Goal: Information Seeking & Learning: Get advice/opinions

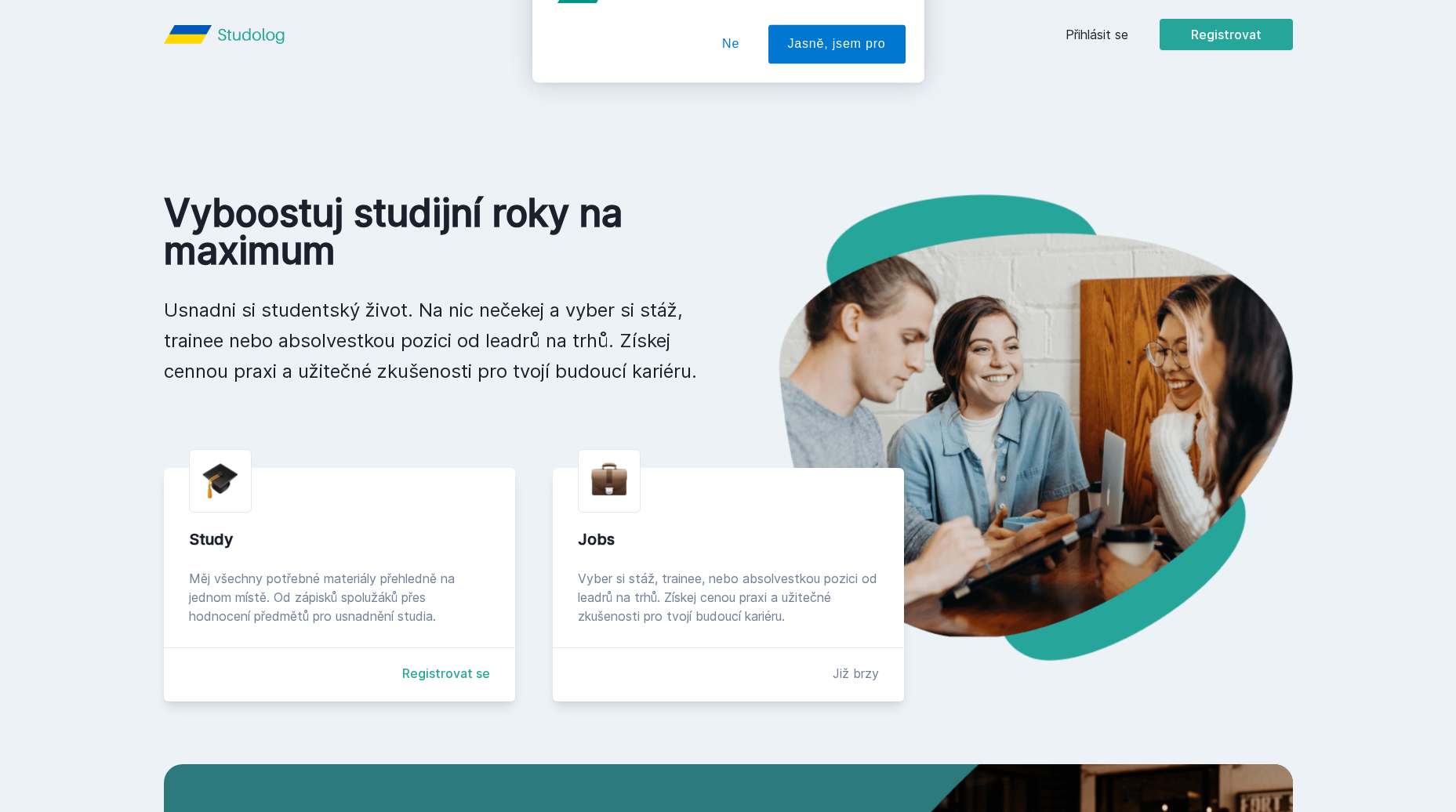
click at [727, 101] on button "Ne" at bounding box center [731, 101] width 57 height 39
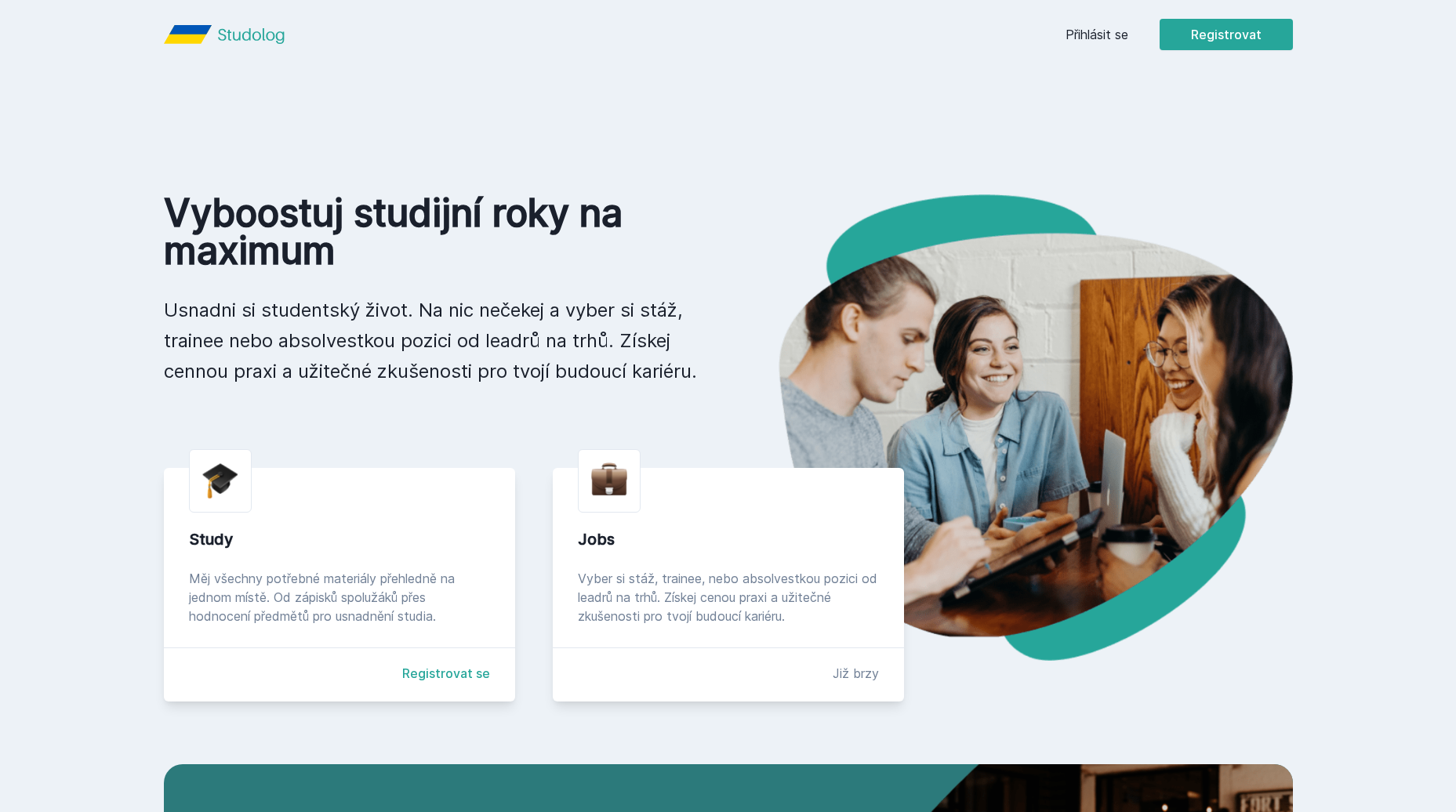
click at [1102, 28] on link "Přihlásit se" at bounding box center [1097, 35] width 62 height 19
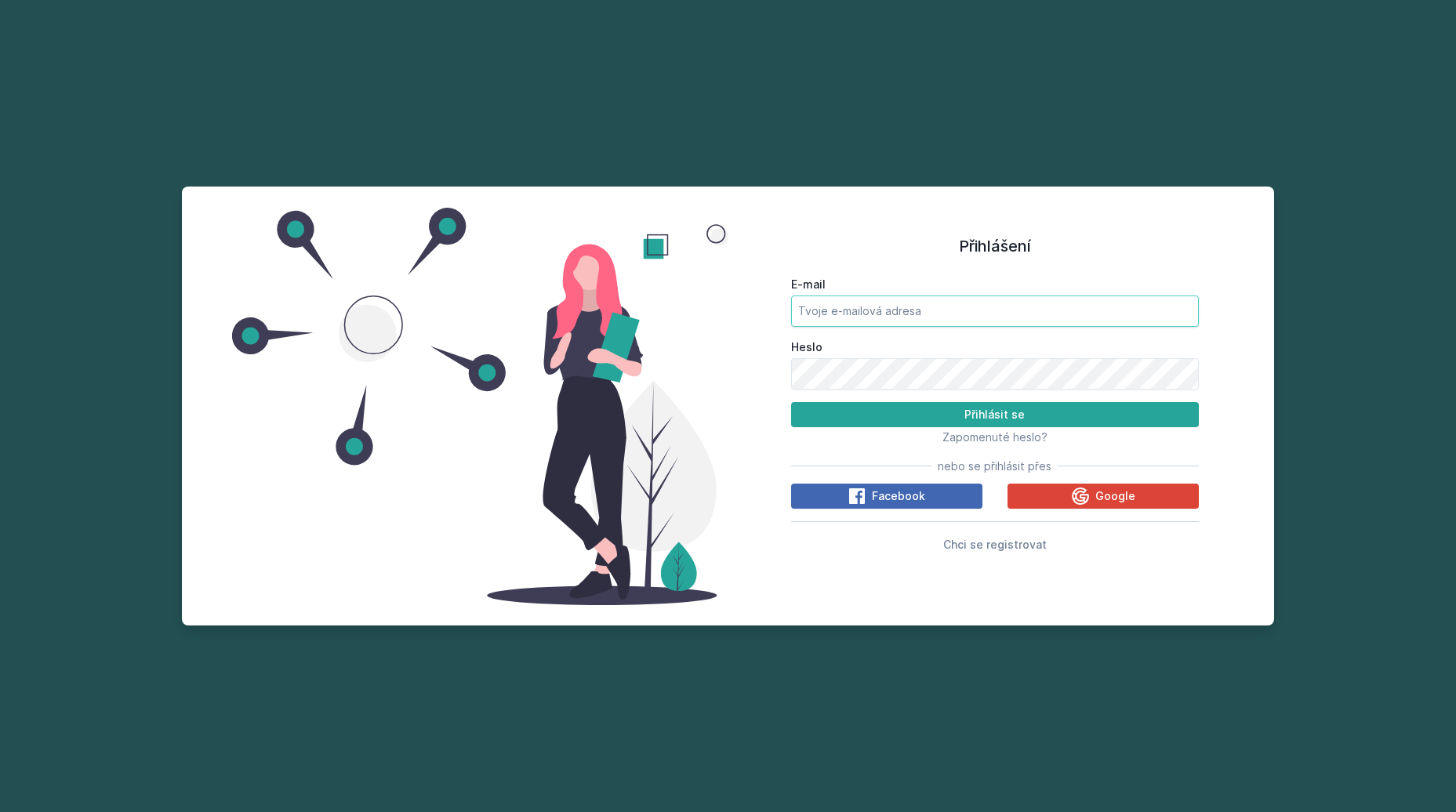
type input "masek.ondrej@icloud.com"
click at [994, 413] on button "Přihlásit se" at bounding box center [995, 414] width 407 height 25
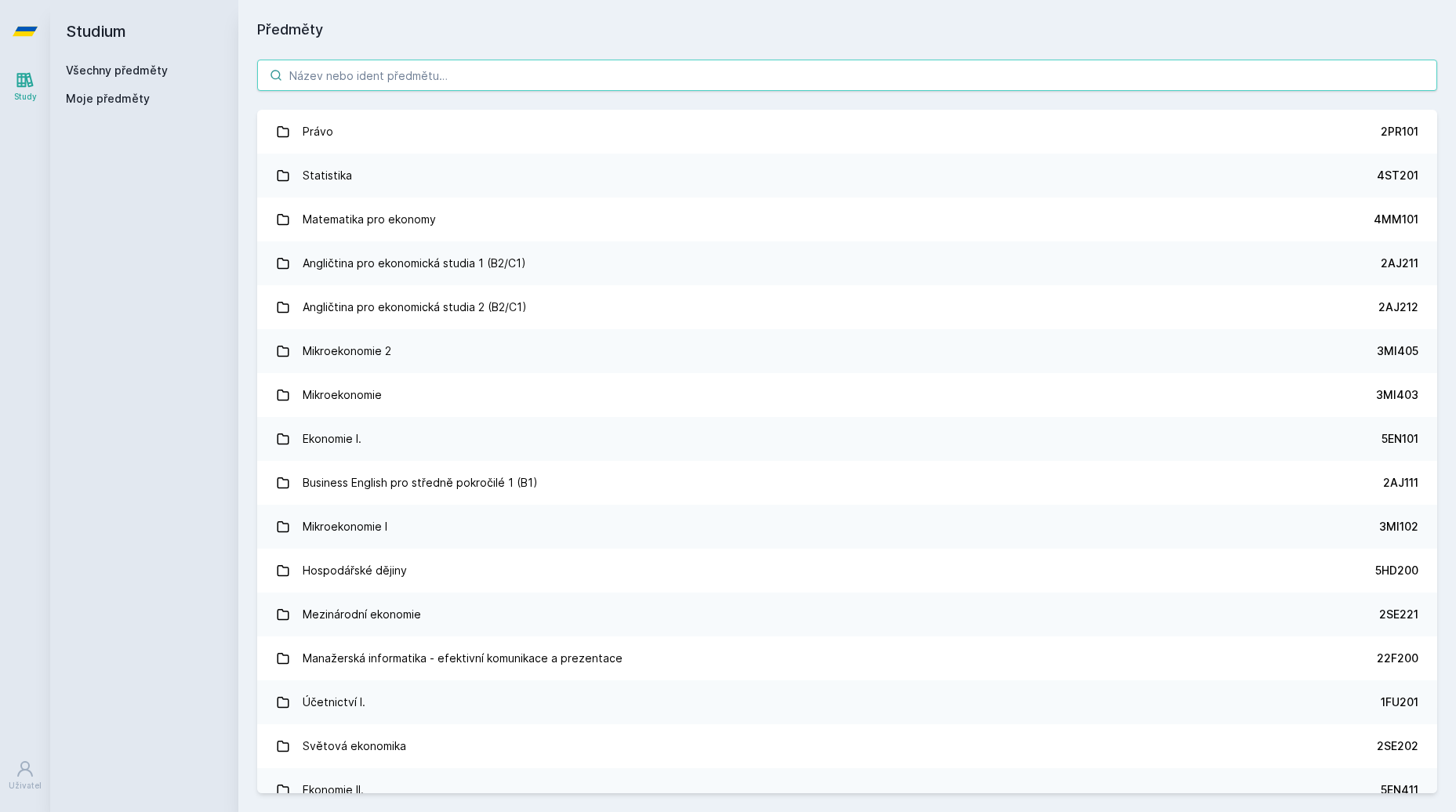
click at [565, 83] on input "search" at bounding box center [847, 75] width 1180 height 32
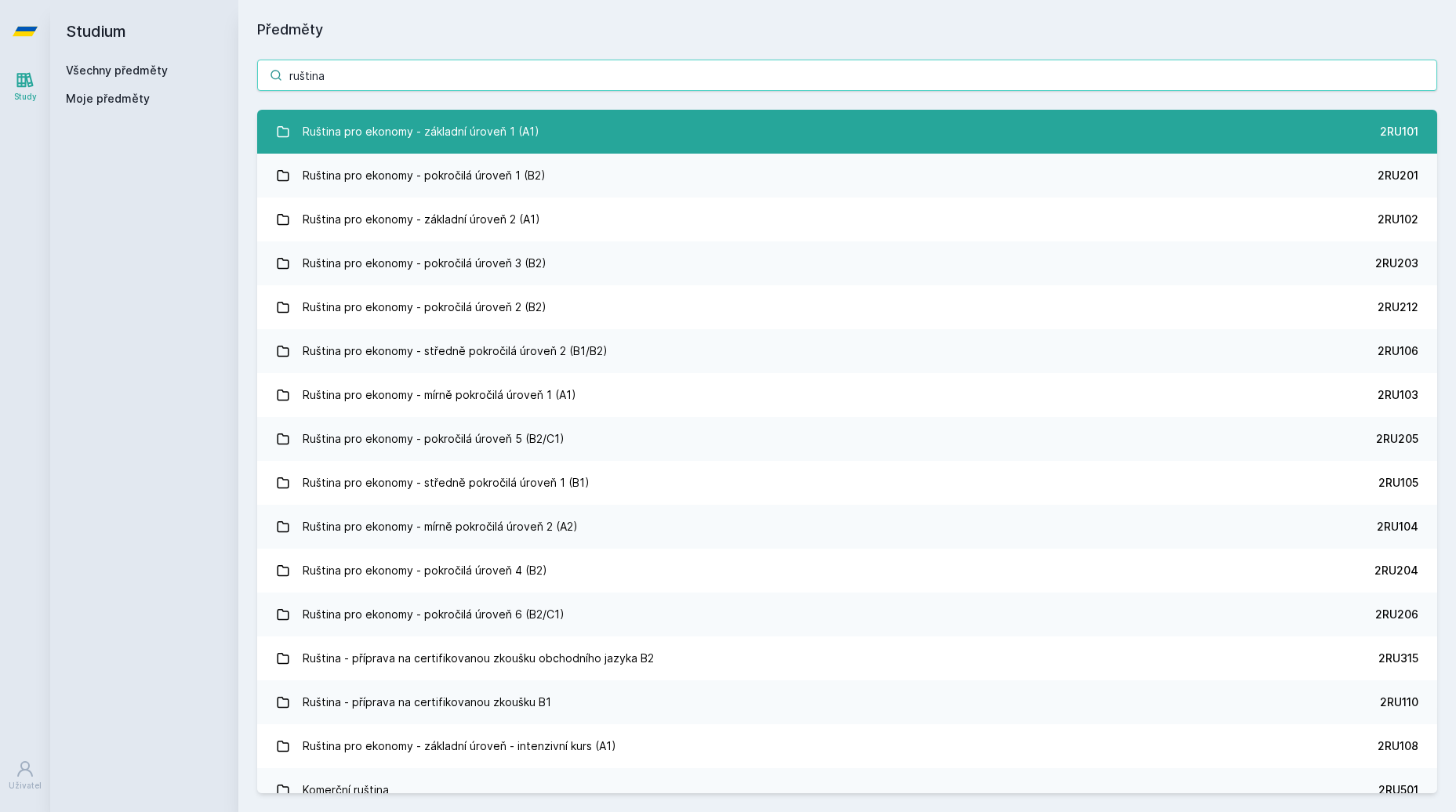
type input "ruština"
click at [590, 124] on link "Ruština pro ekonomy - základní úroveň 1 (A1) 2RU101" at bounding box center [847, 132] width 1180 height 44
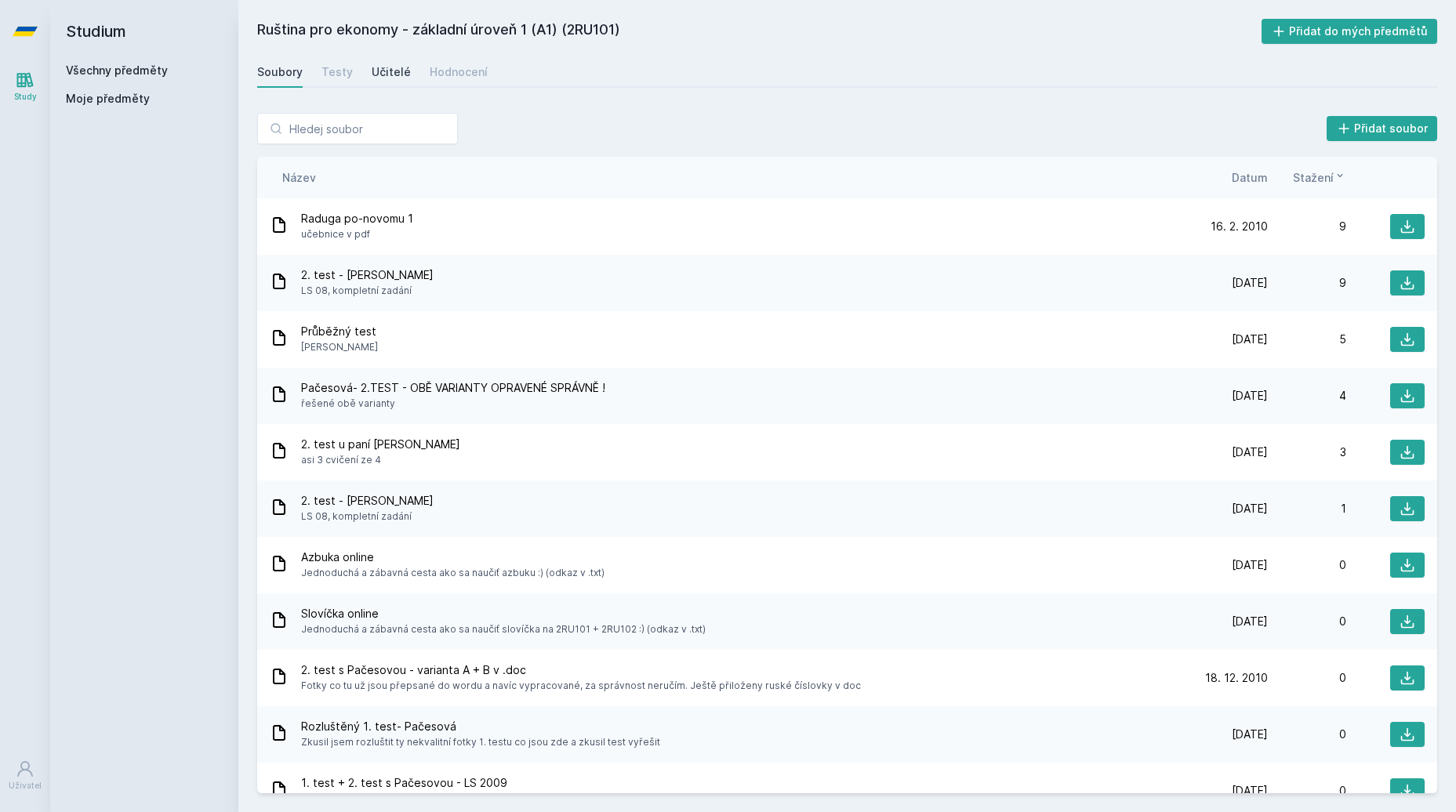
click at [378, 68] on div "Učitelé" at bounding box center [392, 72] width 39 height 16
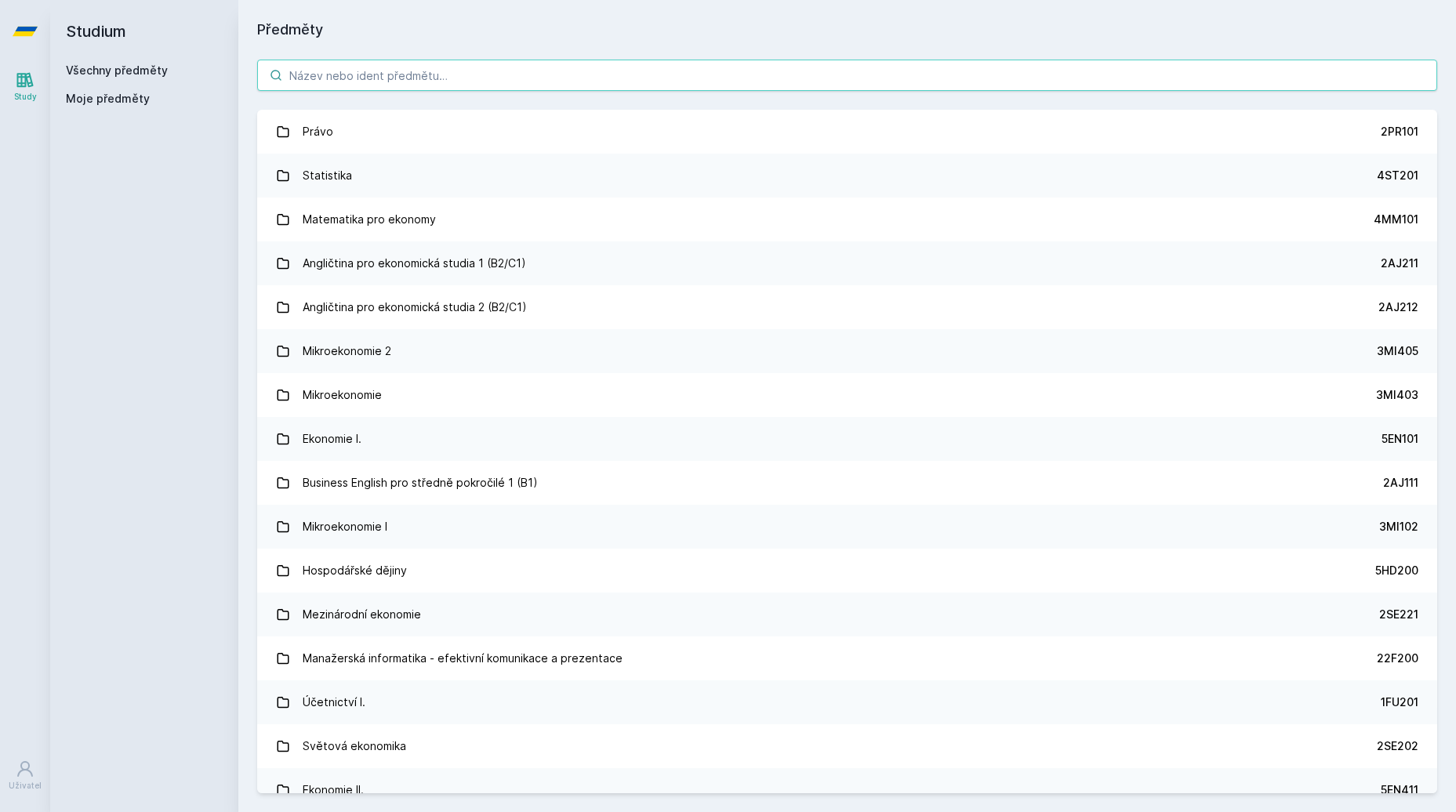
click at [386, 72] on input "search" at bounding box center [847, 75] width 1180 height 32
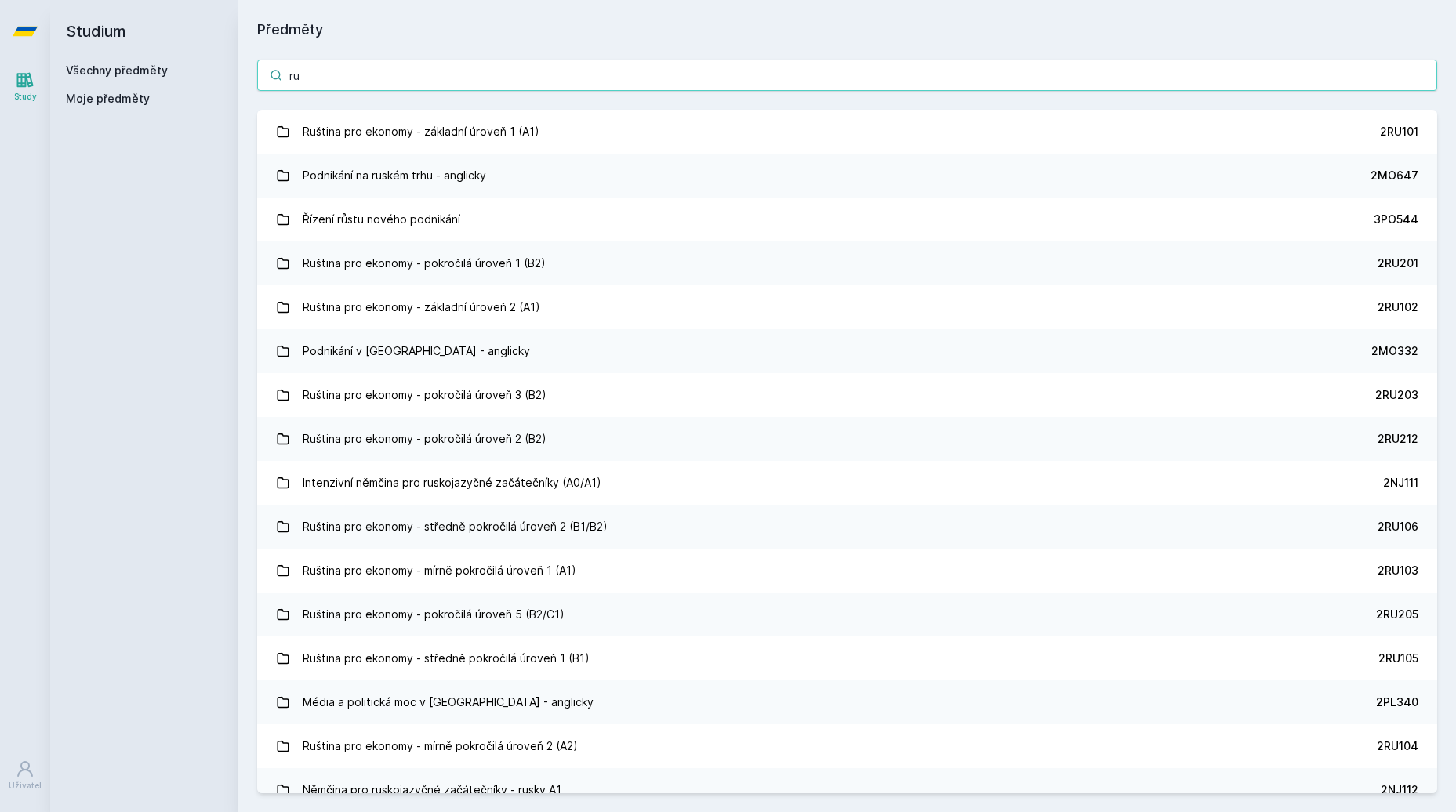
type input "r"
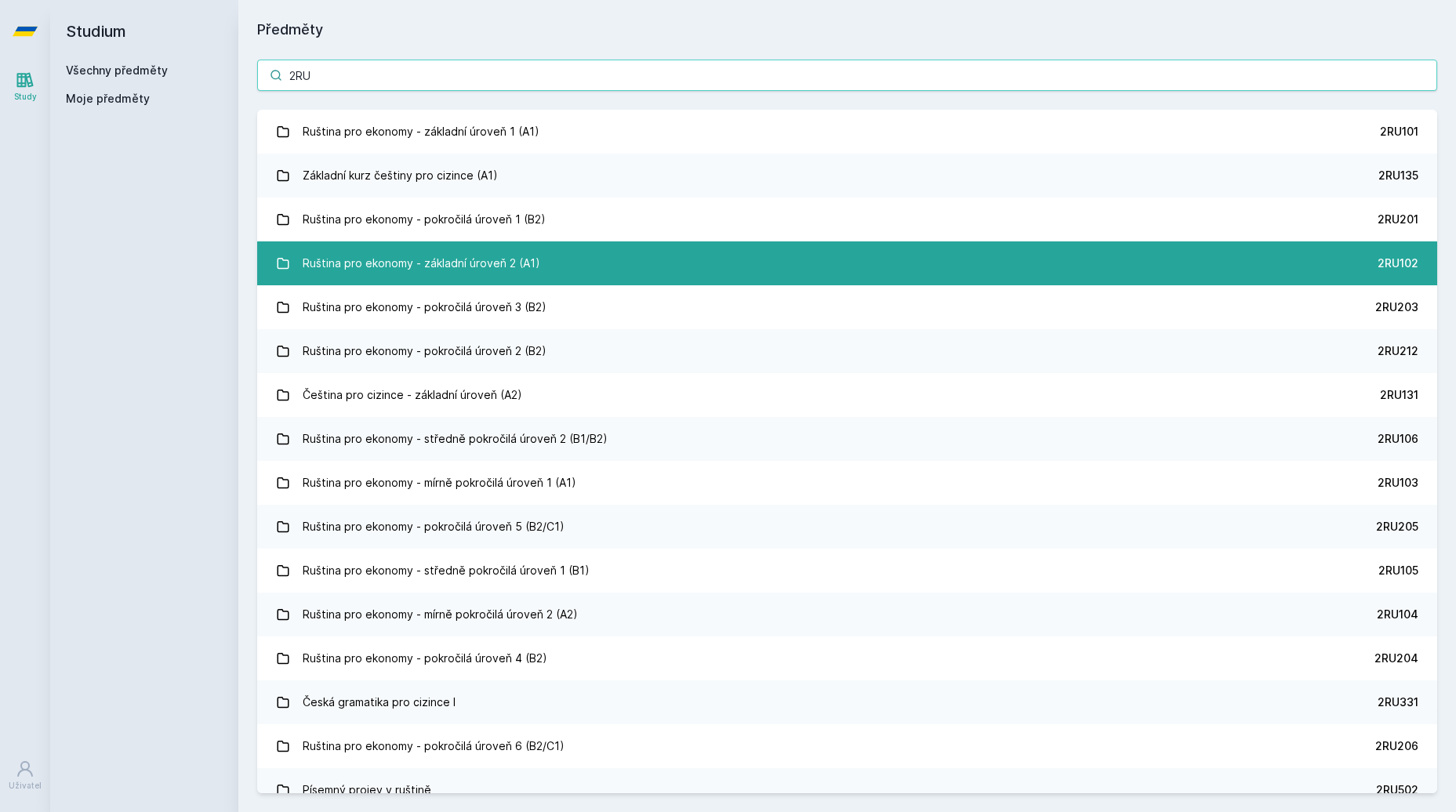
type input "2RU"
click at [559, 262] on link "Ruština pro ekonomy - základní úroveň 2 (A1) 2RU102" at bounding box center [847, 264] width 1180 height 44
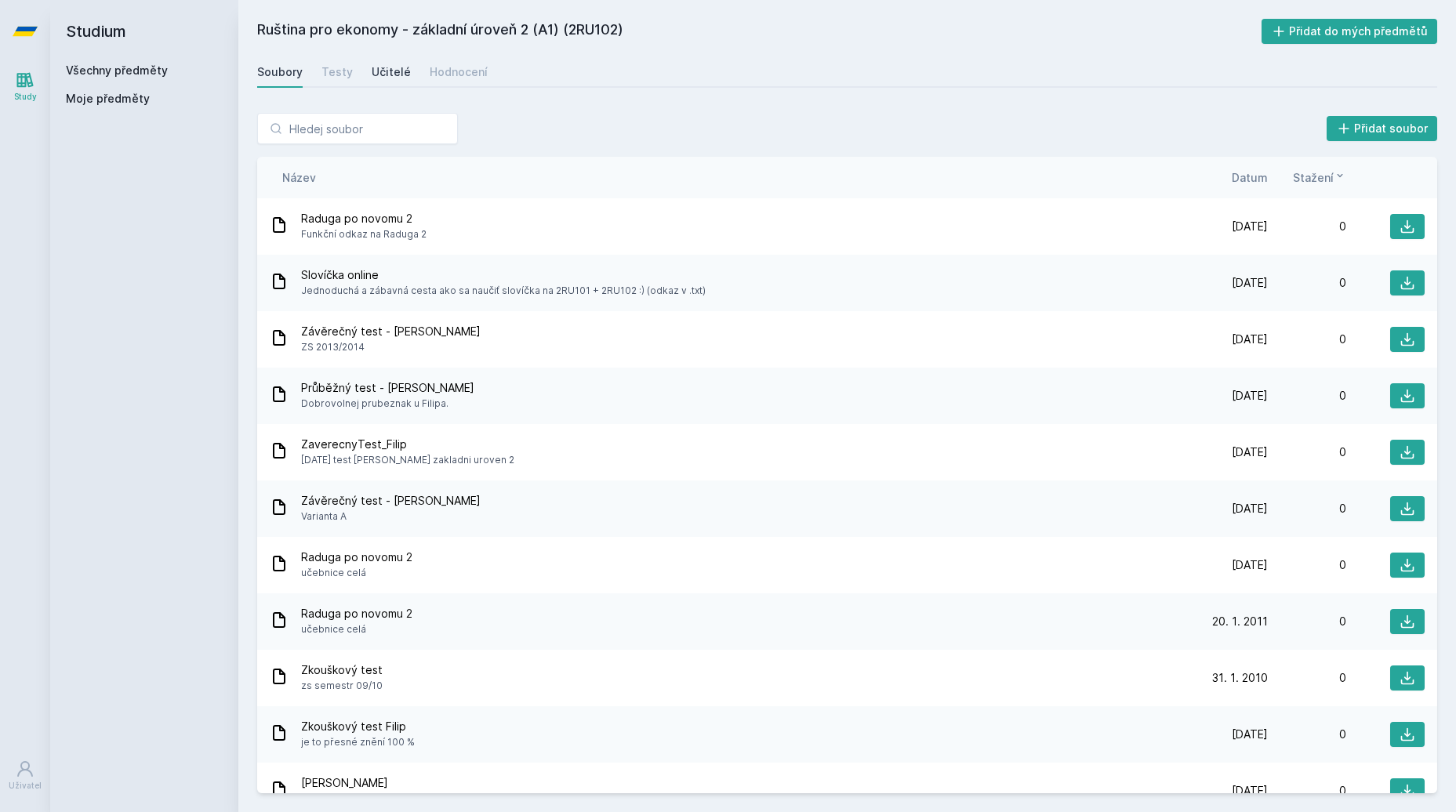
click at [381, 81] on link "Učitelé" at bounding box center [392, 73] width 39 height 32
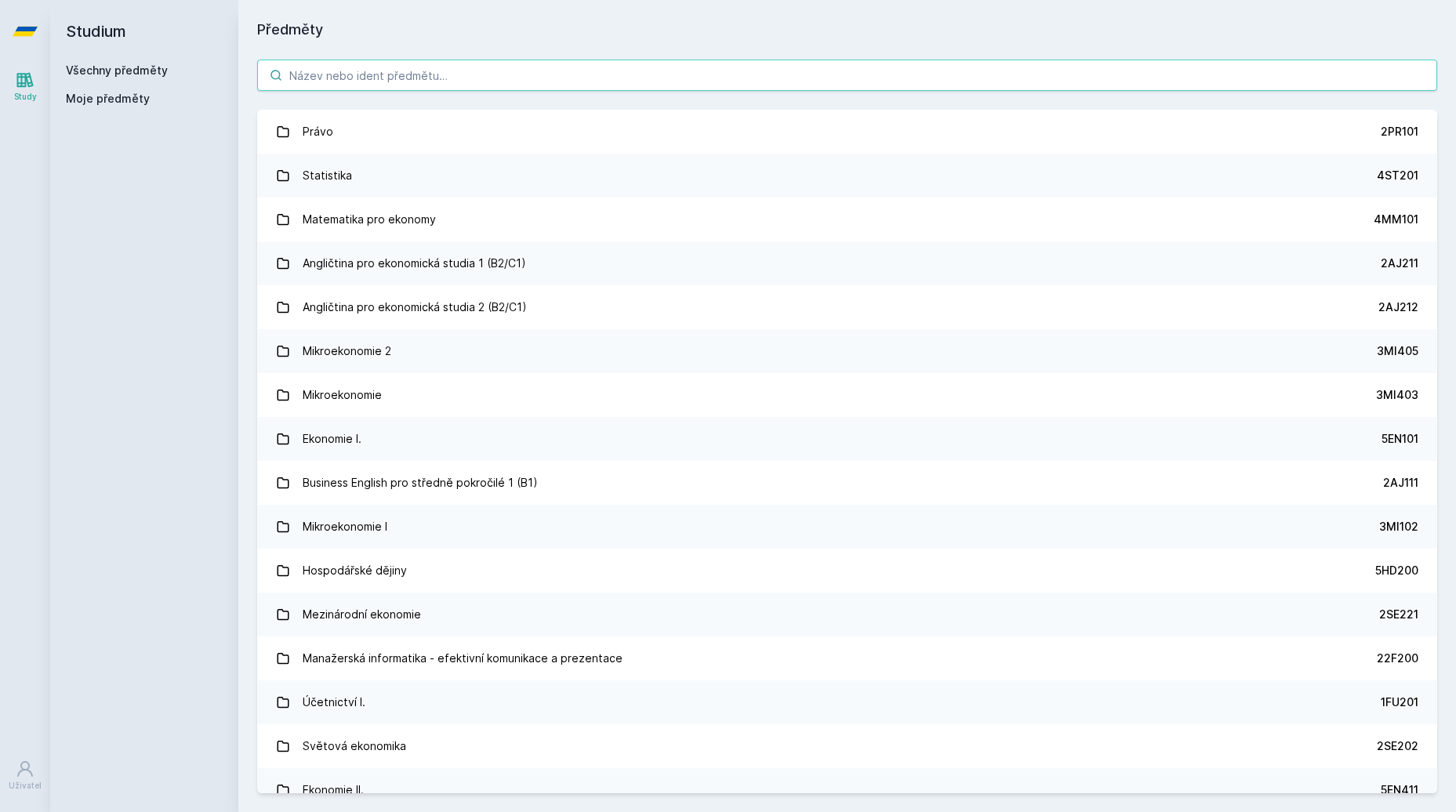
click at [1056, 77] on input "search" at bounding box center [847, 75] width 1180 height 32
click at [24, 80] on icon at bounding box center [25, 80] width 19 height 19
click at [24, 42] on icon at bounding box center [25, 31] width 25 height 62
click at [311, 70] on input "search" at bounding box center [847, 75] width 1180 height 32
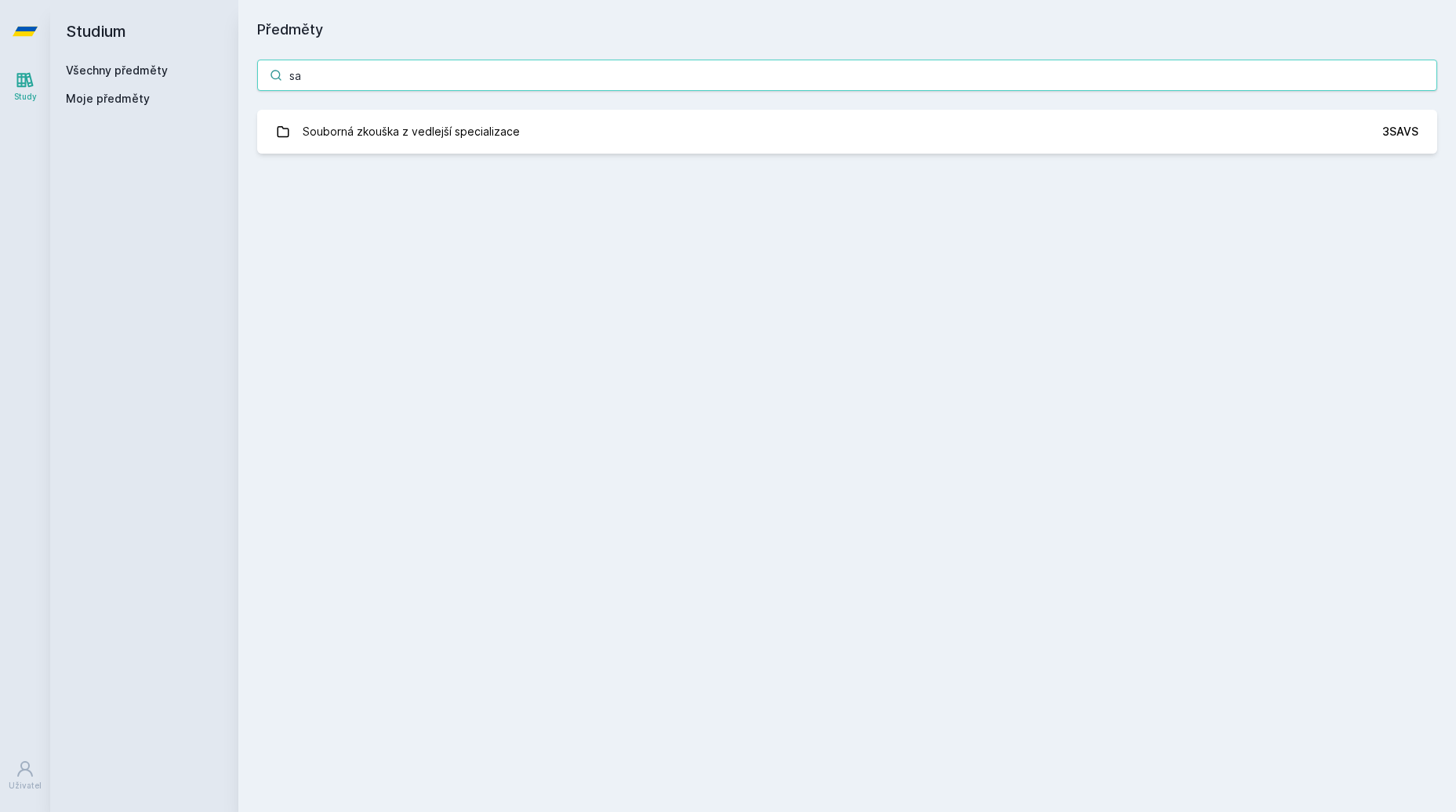
type input "s"
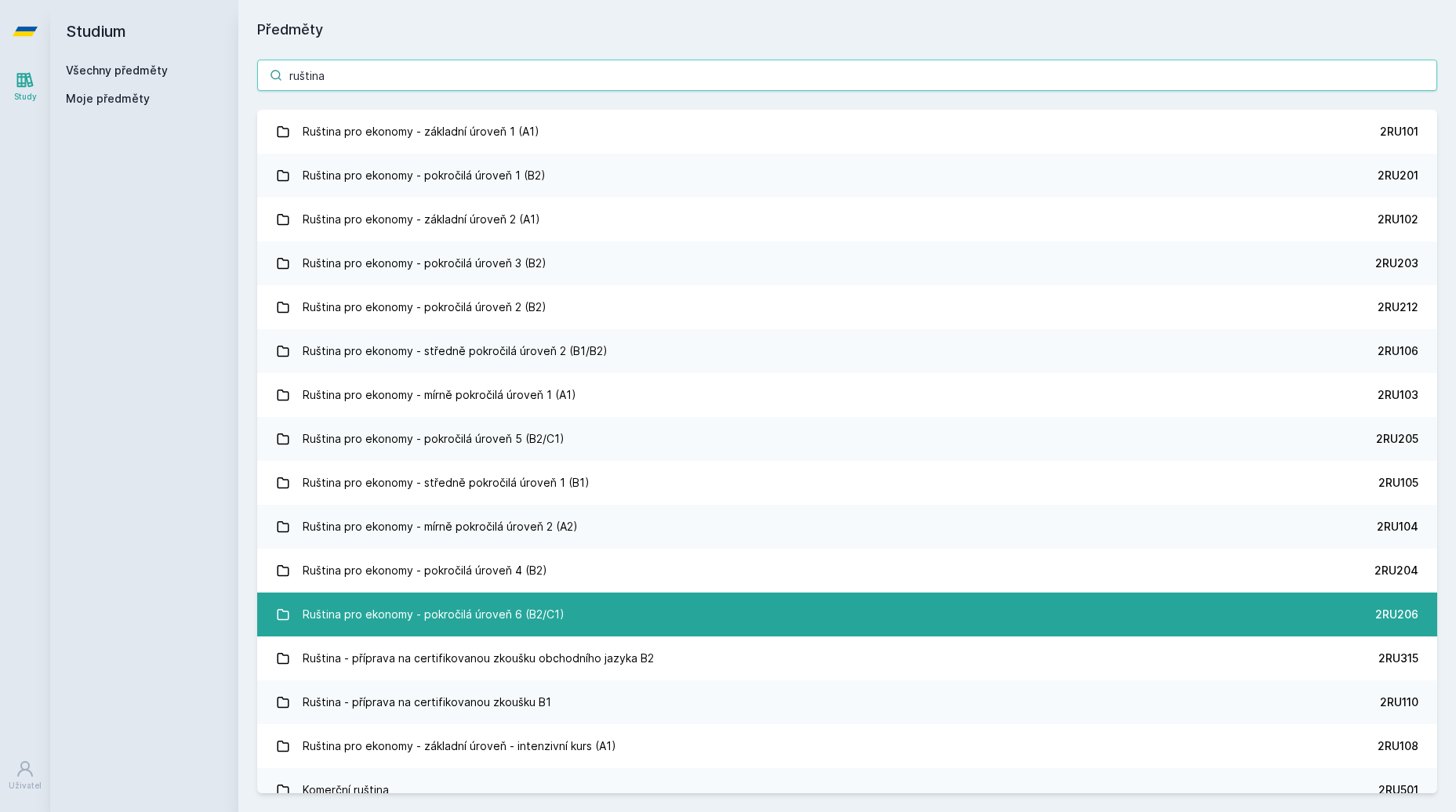
type input "ruština"
click at [494, 611] on div "Ruština pro ekonomy - pokročilá úroveň 6 (B2/C1)" at bounding box center [433, 615] width 262 height 32
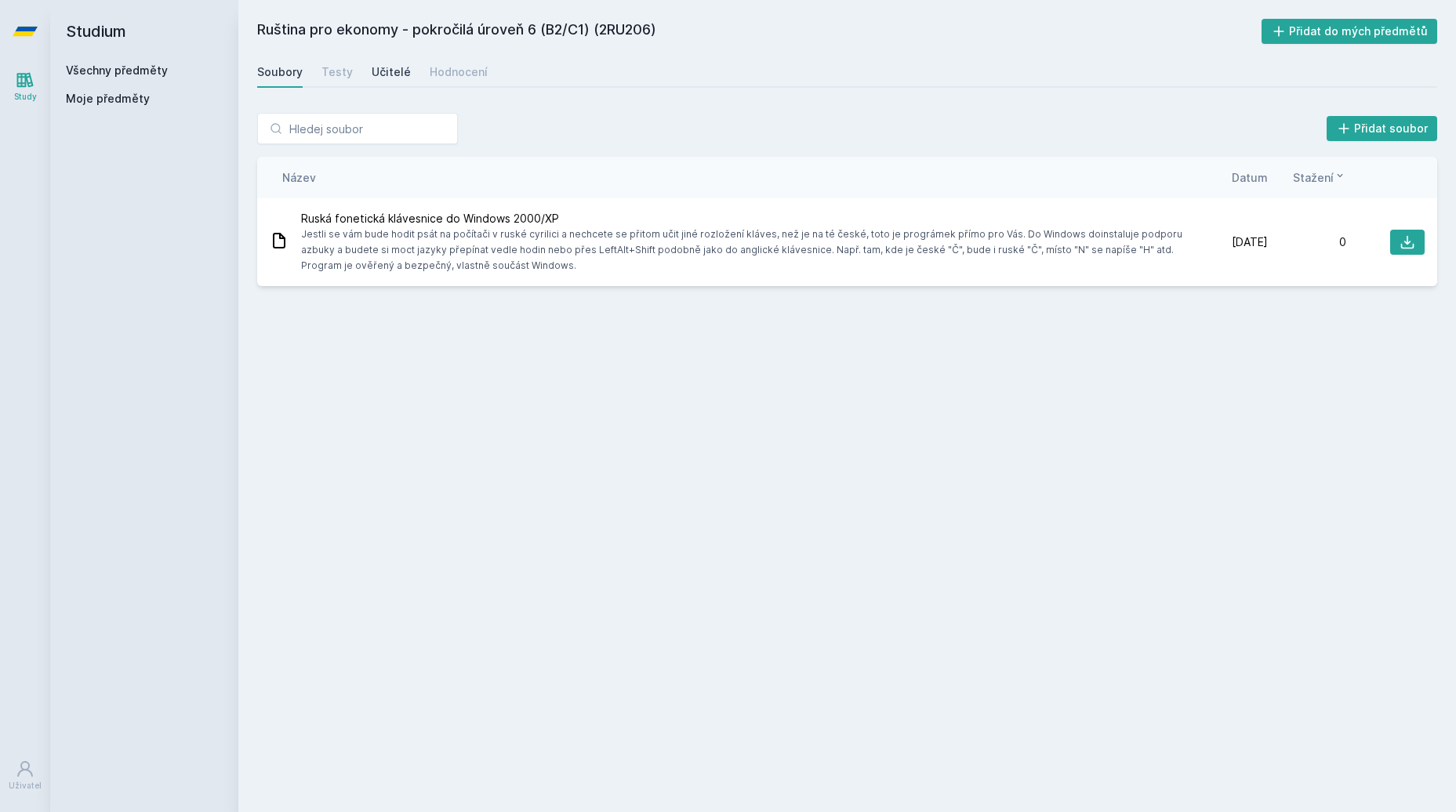
click at [386, 75] on div "Učitelé" at bounding box center [392, 72] width 39 height 16
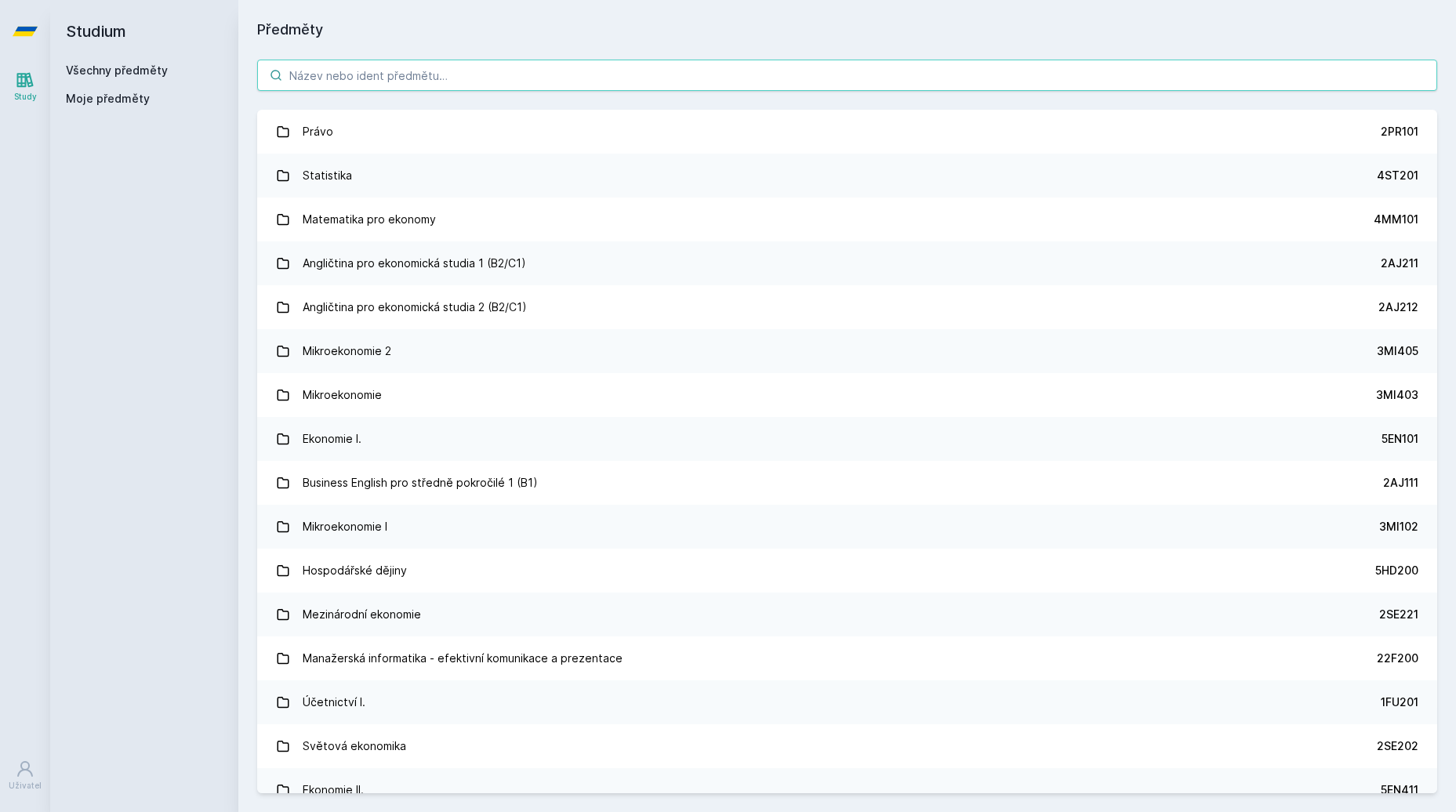
click at [370, 73] on input "search" at bounding box center [847, 75] width 1180 height 32
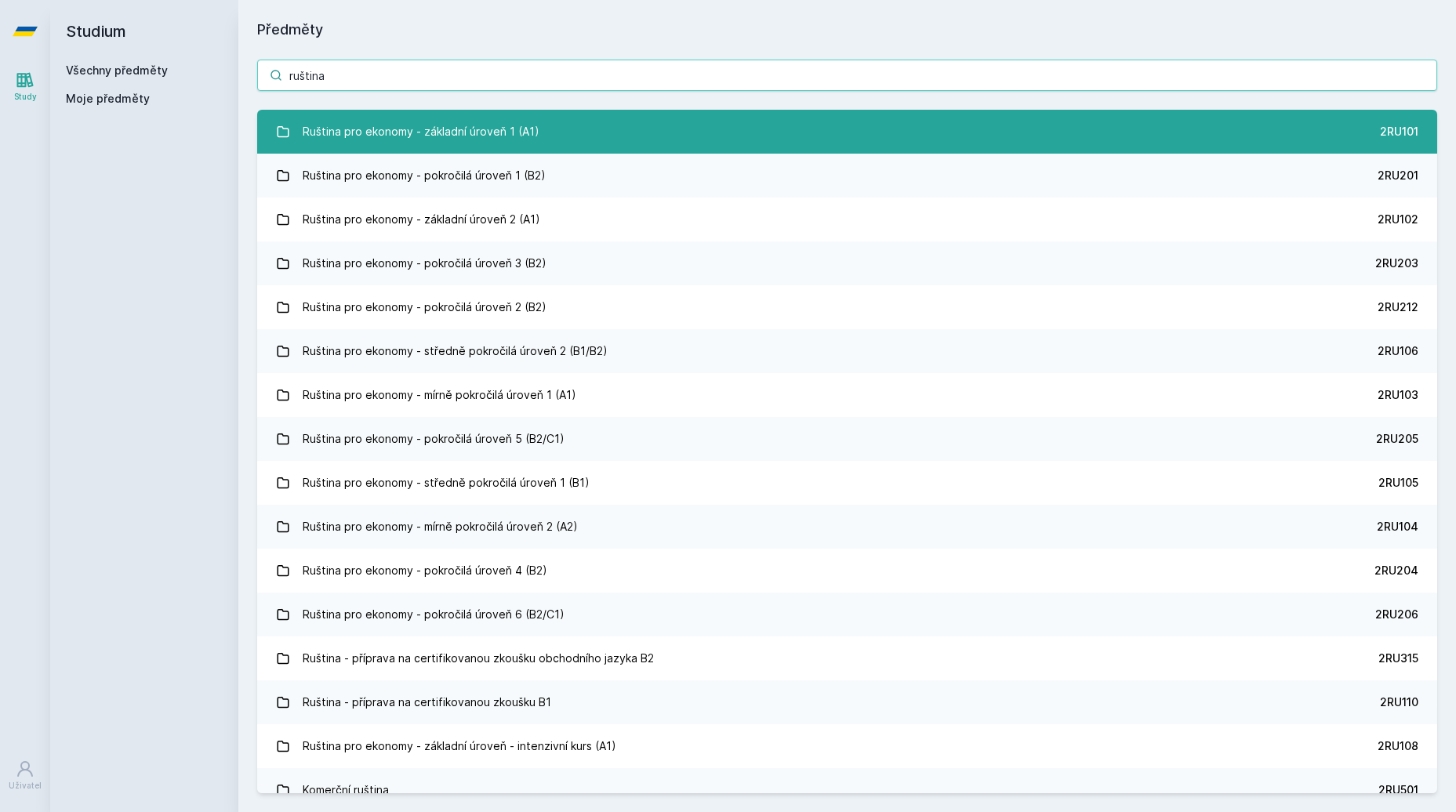
type input "ruština"
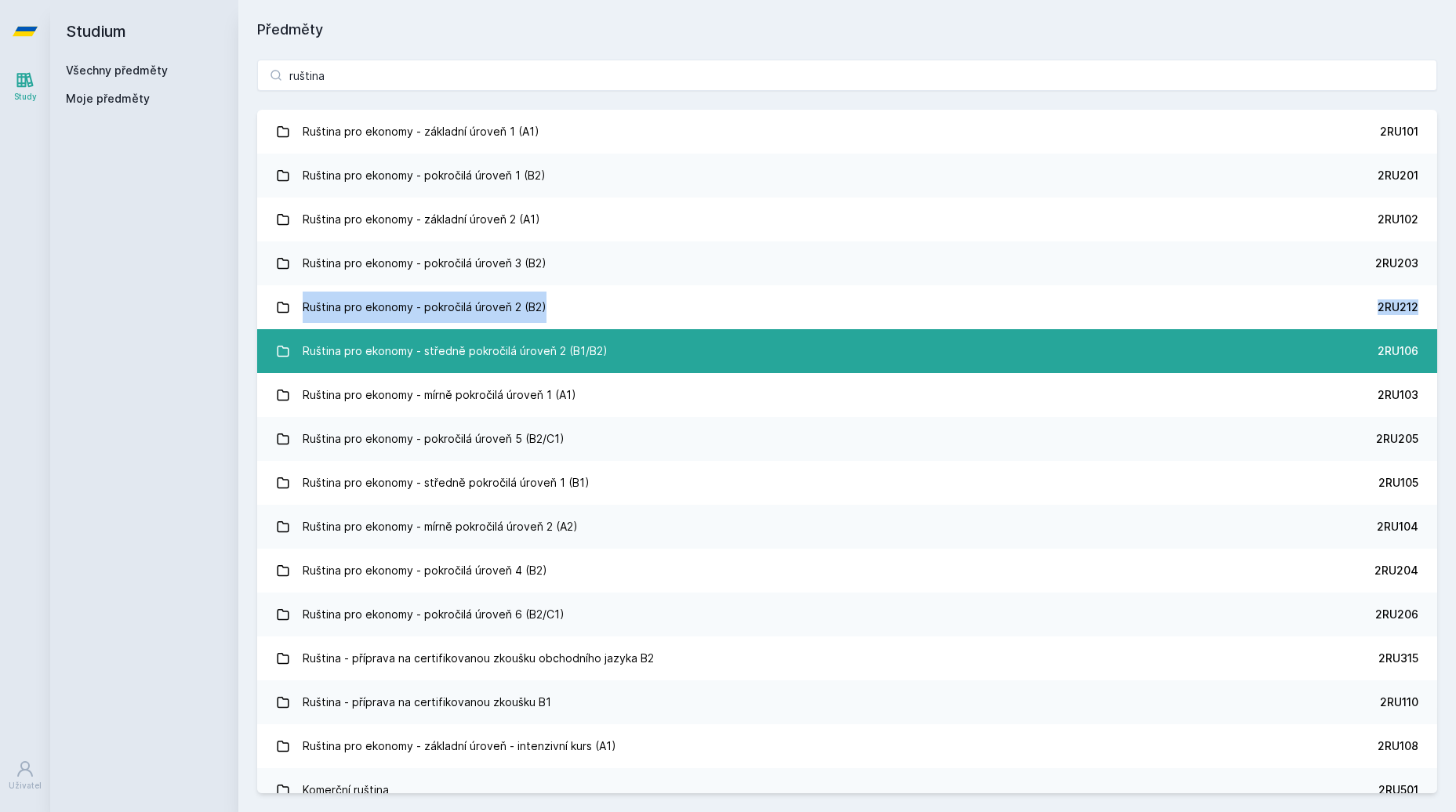
click at [451, 352] on div "Ruština pro ekonomy - středně pokročilá úroveň 2 (B1/B2)" at bounding box center [455, 351] width 305 height 32
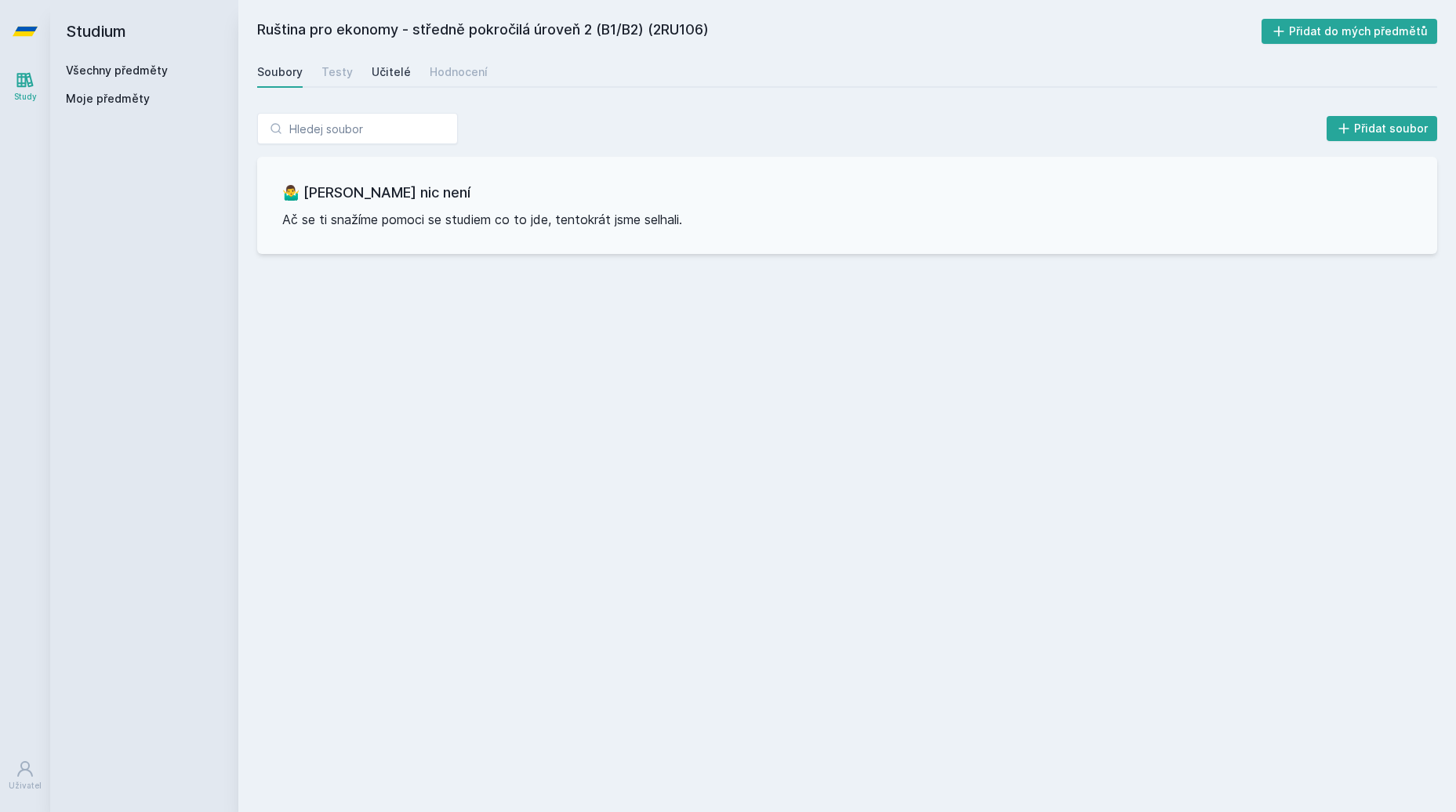
click at [384, 68] on div "Učitelé" at bounding box center [392, 72] width 39 height 16
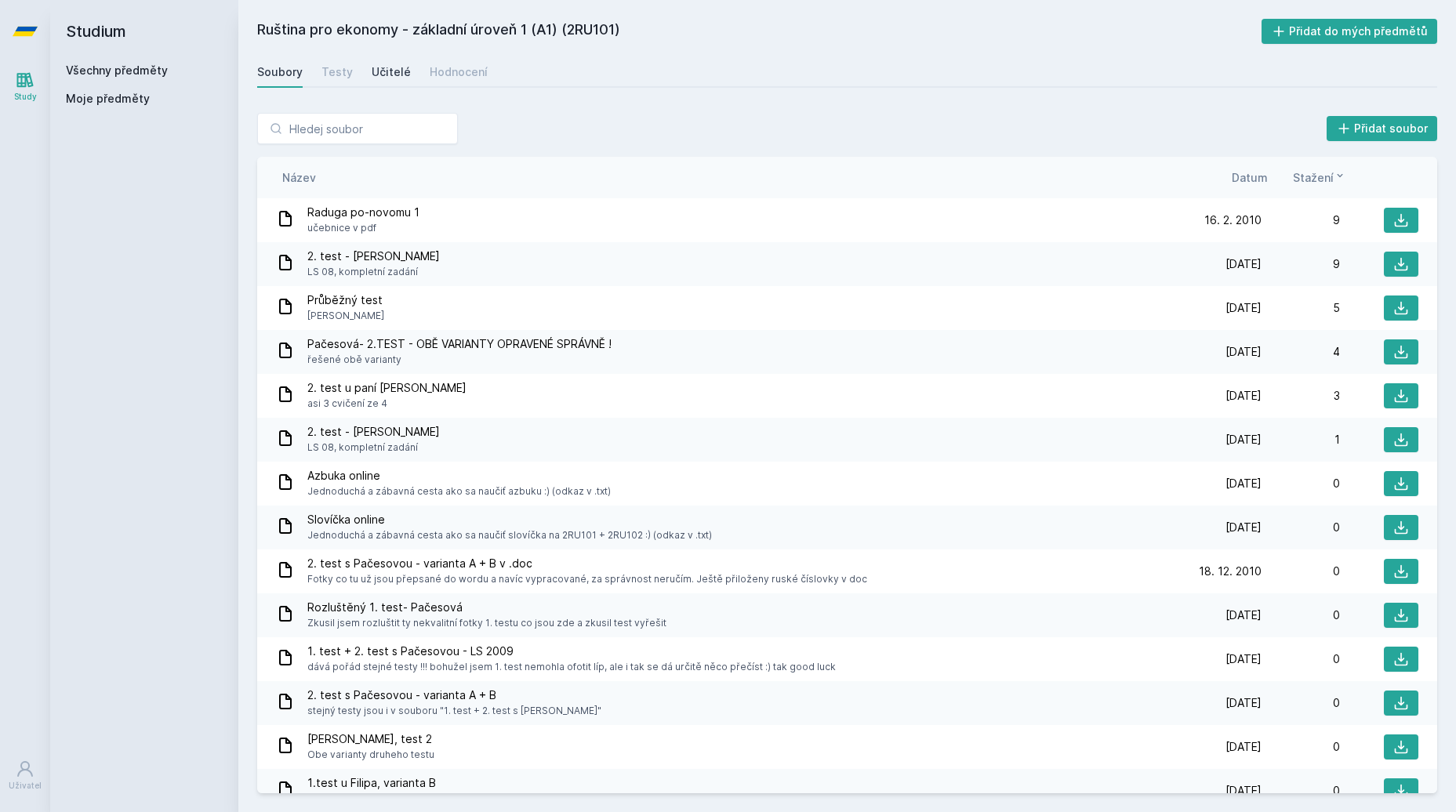
click at [388, 73] on div "Učitelé" at bounding box center [392, 72] width 39 height 16
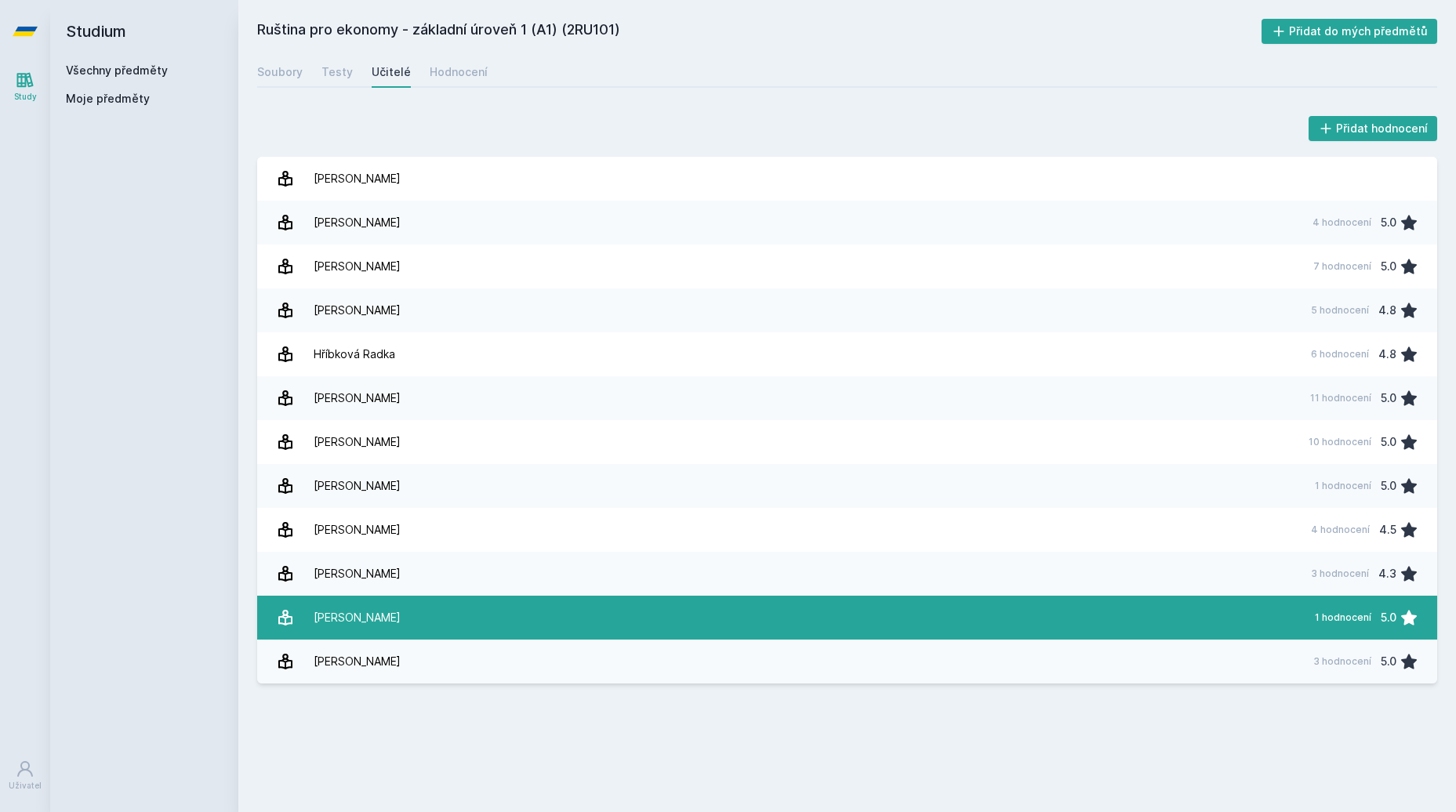
click at [468, 619] on link "Sůvová Petra 1 hodnocení 5.0" at bounding box center [847, 618] width 1180 height 44
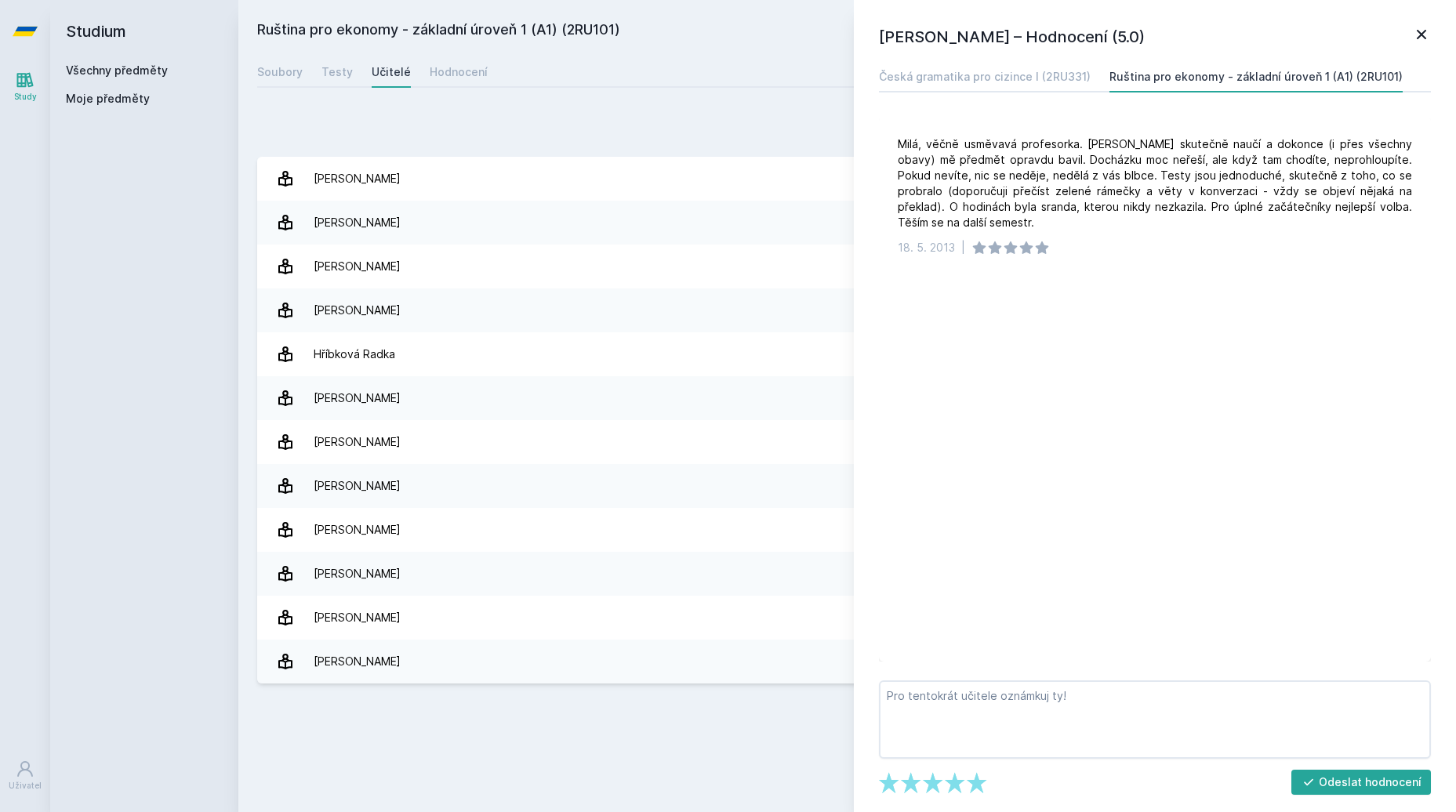
click at [1420, 39] on icon at bounding box center [1422, 35] width 19 height 19
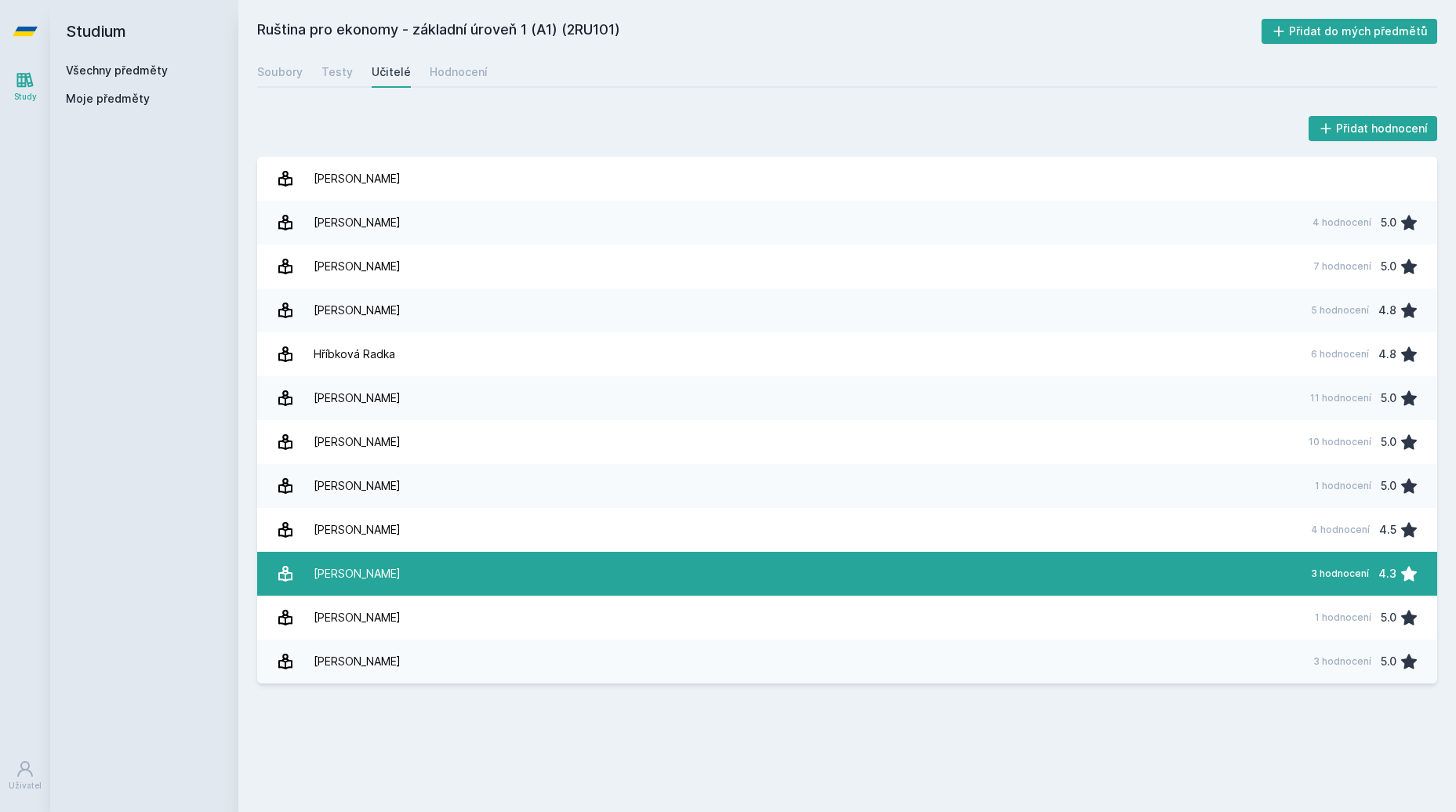
click at [1076, 583] on link "Průšová Eva 3 hodnocení 4.3" at bounding box center [847, 574] width 1180 height 44
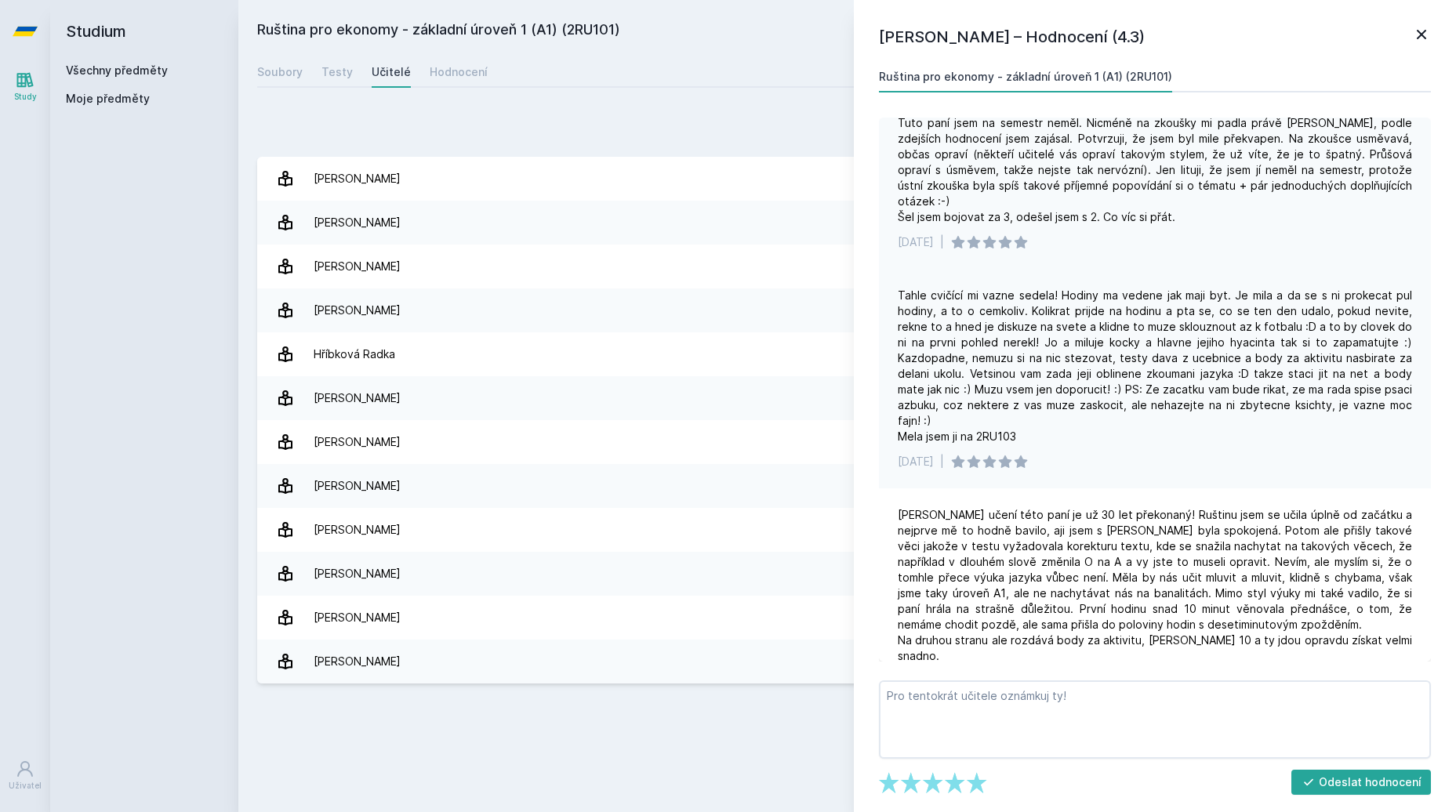
scroll to position [21, 0]
click at [813, 111] on div "Přidat hodnocení Eva Průšová – Hodnocení (4.3) Ruština pro ekonomy - základní ú…" at bounding box center [847, 398] width 1218 height 608
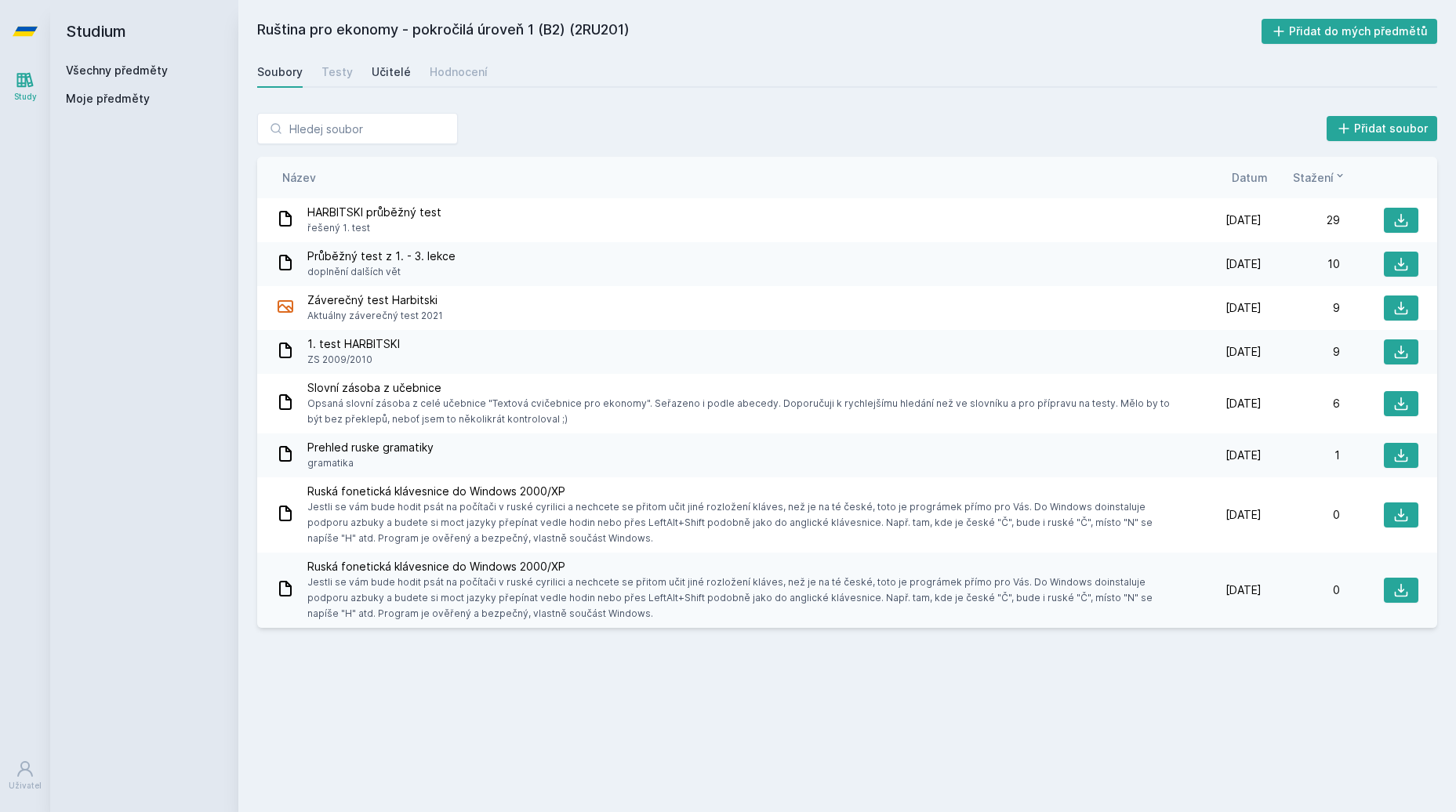
click at [382, 75] on div "Učitelé" at bounding box center [392, 72] width 39 height 16
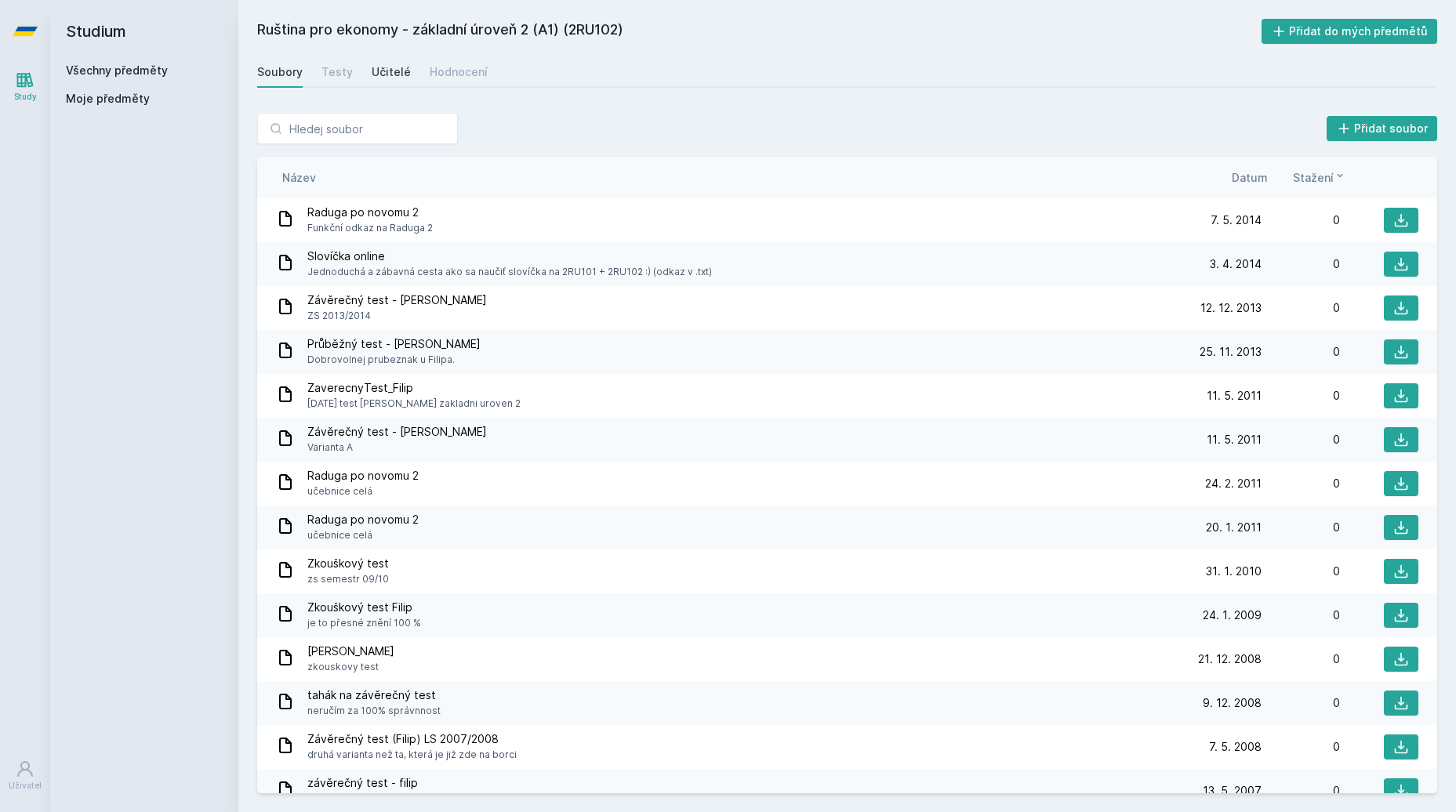
click at [398, 76] on div "Učitelé" at bounding box center [392, 72] width 39 height 16
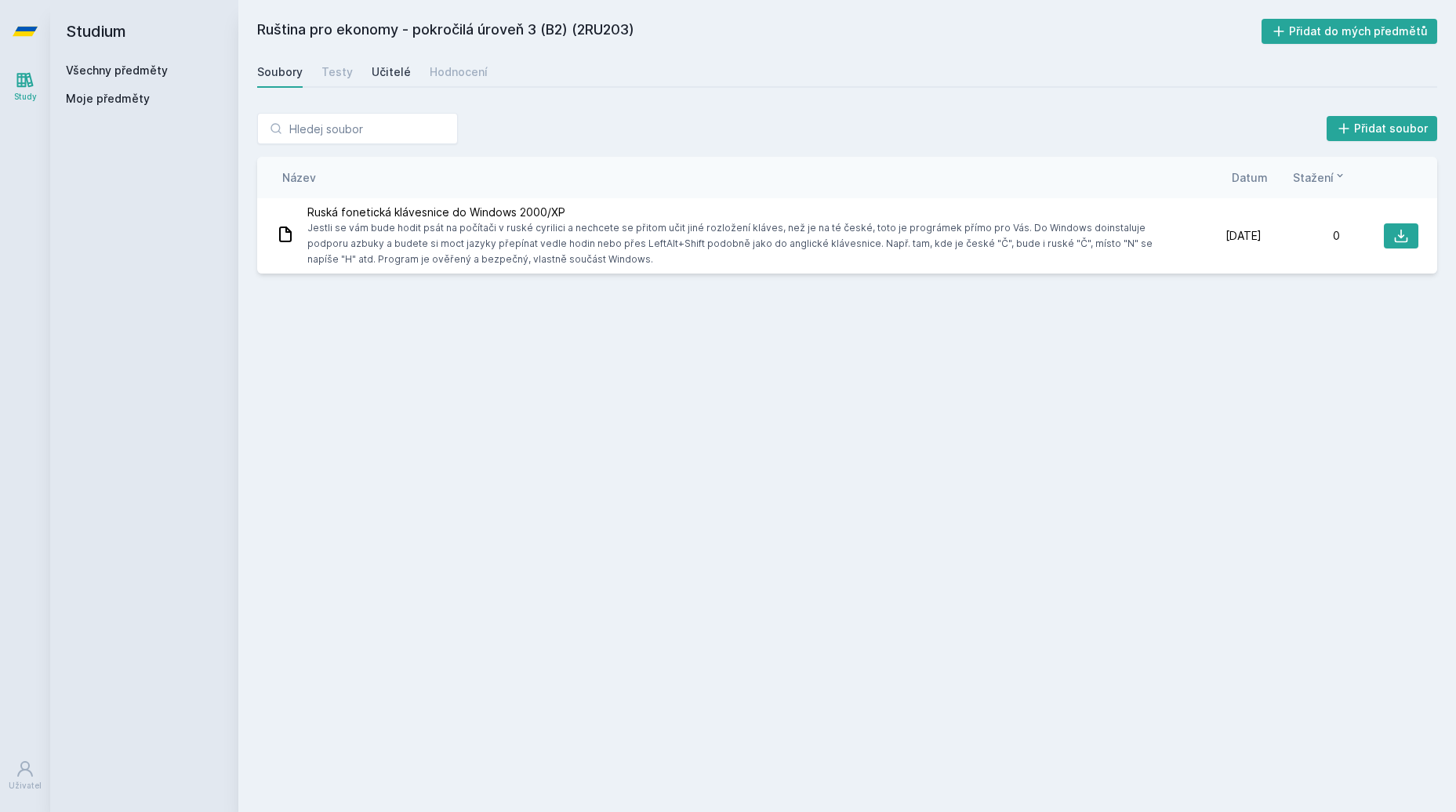
click at [400, 73] on div "Učitelé" at bounding box center [392, 72] width 39 height 16
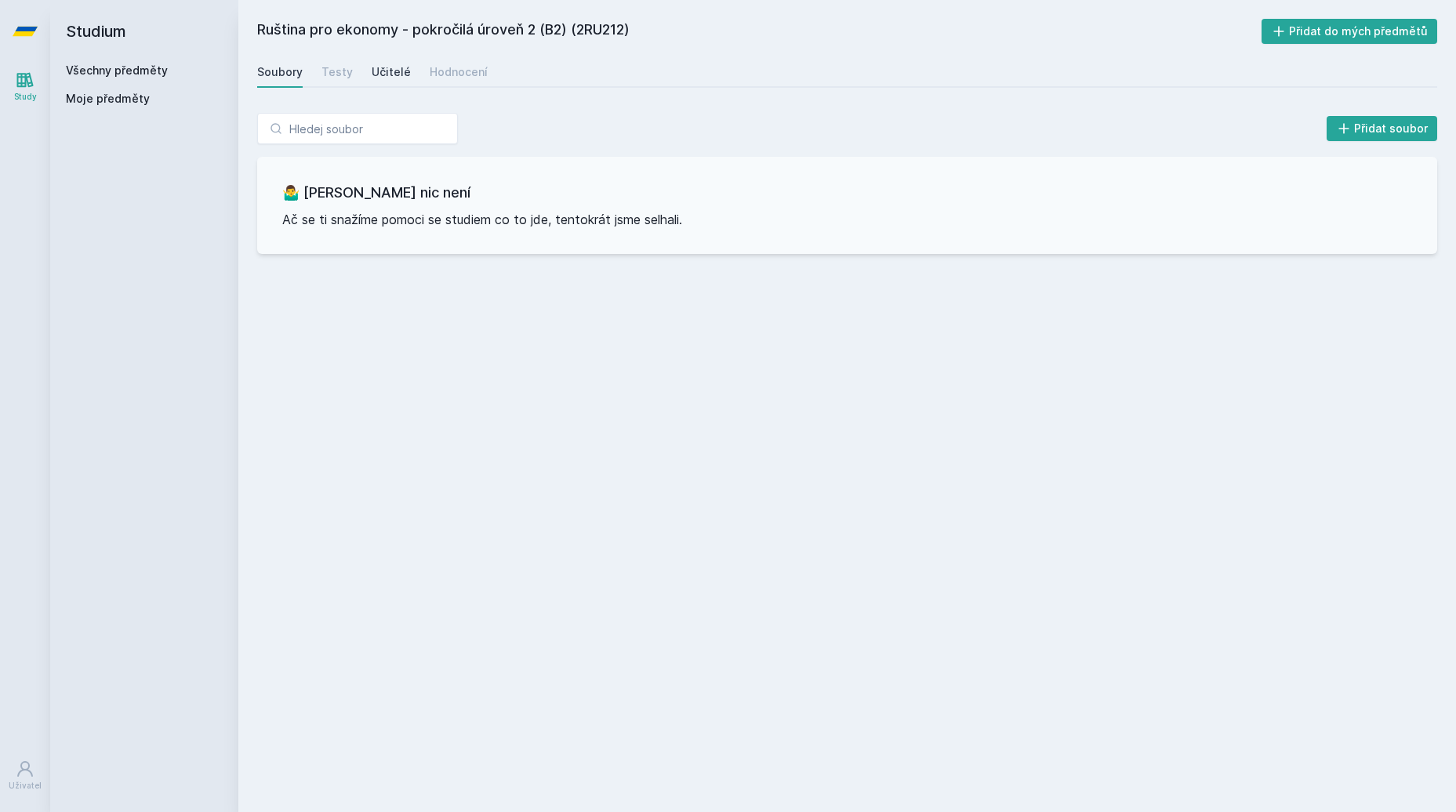
click at [394, 73] on div "Učitelé" at bounding box center [392, 72] width 39 height 16
